Goal: Task Accomplishment & Management: Use online tool/utility

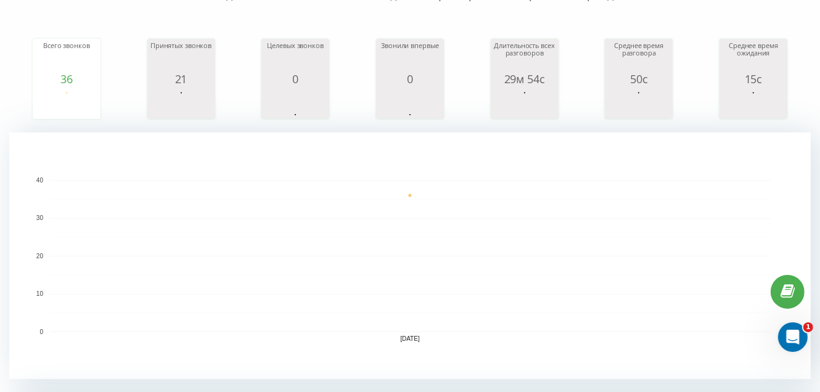
scroll to position [61, 0]
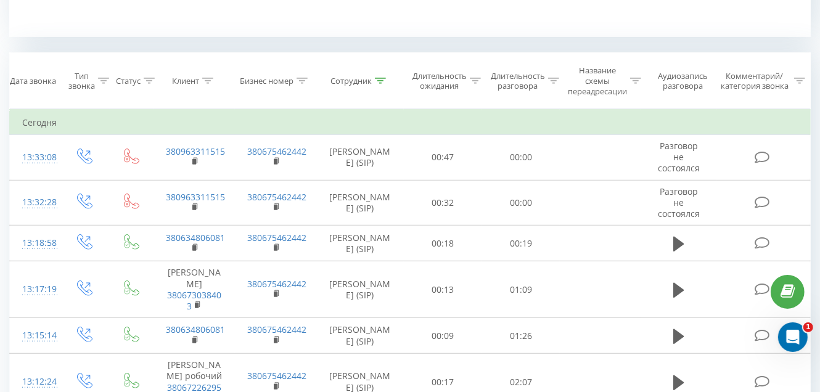
scroll to position [493, 0]
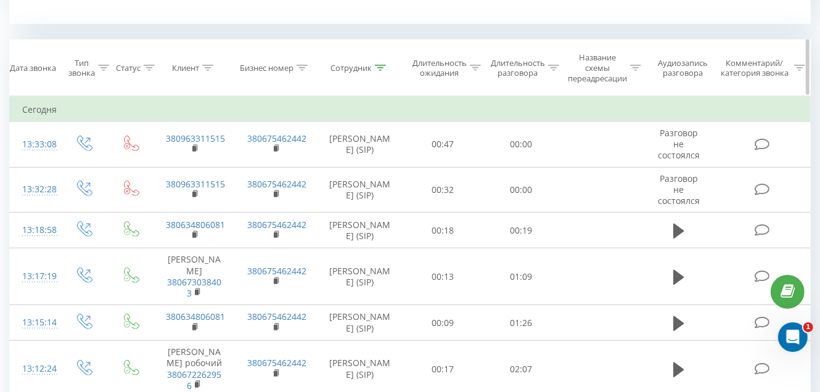
click at [382, 65] on icon at bounding box center [380, 68] width 11 height 6
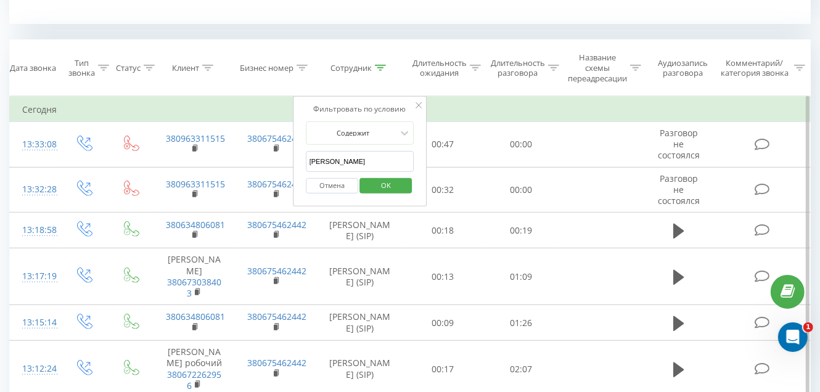
click at [360, 162] on input "[PERSON_NAME]" at bounding box center [360, 162] width 109 height 22
type input "Г"
click at [360, 162] on input "text" at bounding box center [360, 162] width 109 height 22
click at [376, 187] on span "OK" at bounding box center [386, 185] width 35 height 19
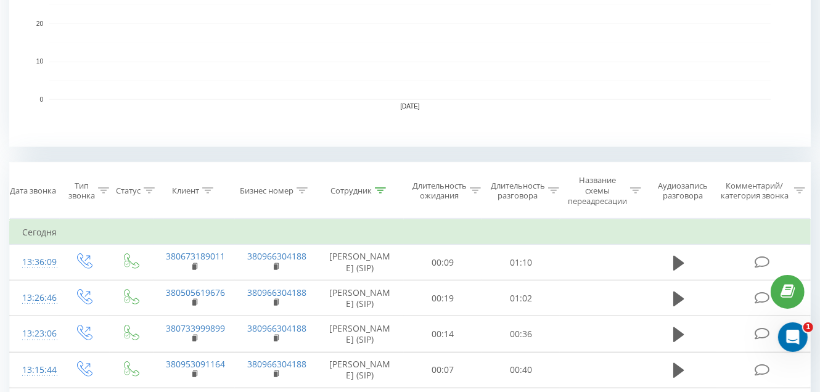
scroll to position [493, 0]
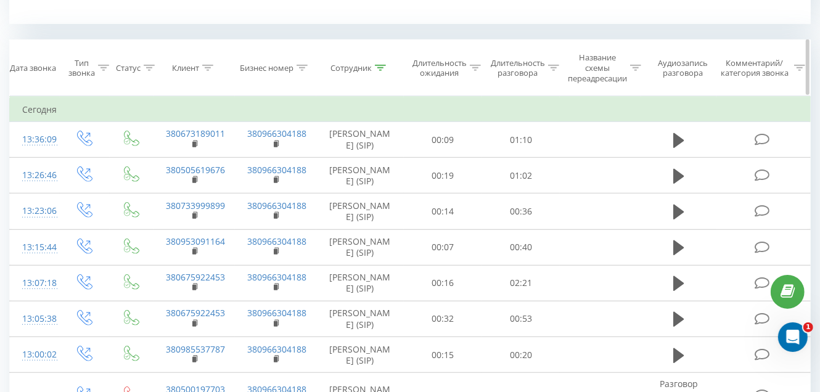
click at [378, 66] on icon at bounding box center [380, 68] width 11 height 6
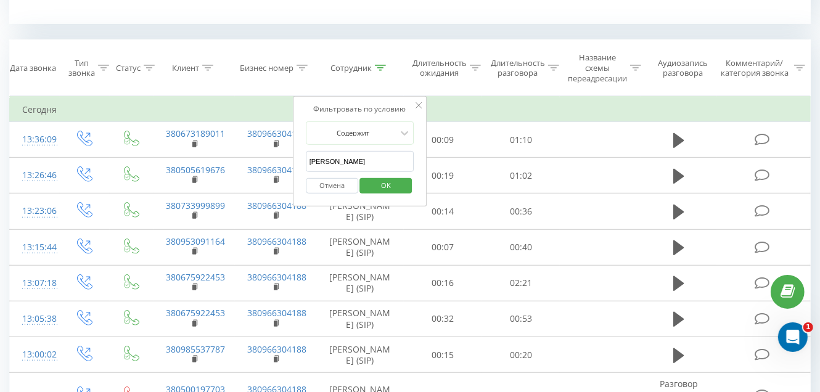
click at [378, 157] on input "[PERSON_NAME]" at bounding box center [360, 162] width 109 height 22
type input "О"
click at [332, 162] on input "text" at bounding box center [360, 162] width 109 height 22
type input "[PERSON_NAME]"
click at [387, 190] on span "OK" at bounding box center [386, 185] width 35 height 19
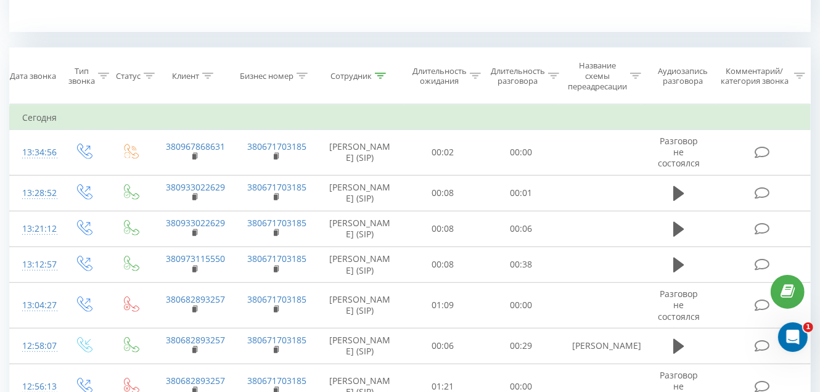
scroll to position [481, 0]
